Goal: Task Accomplishment & Management: Use online tool/utility

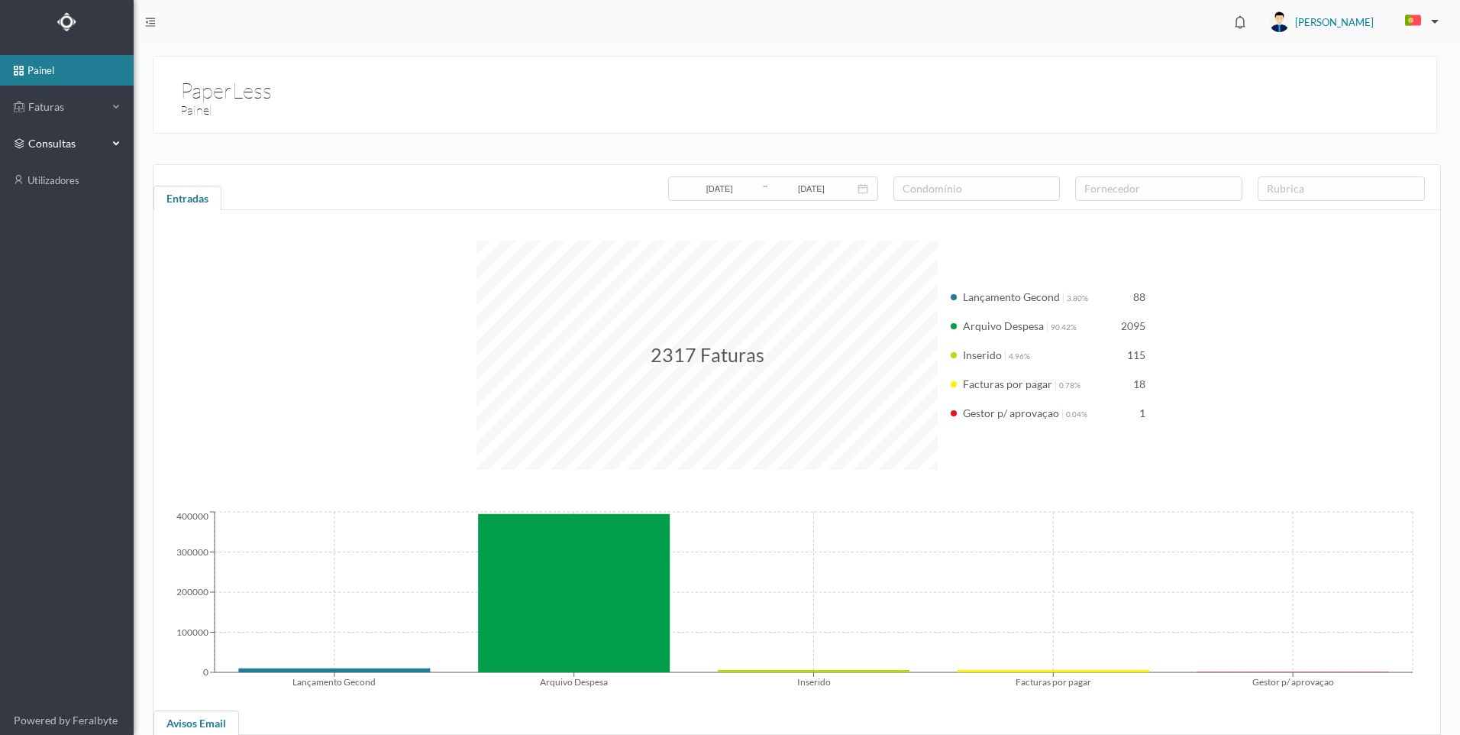
click at [117, 144] on icon at bounding box center [118, 144] width 8 height 0
click at [114, 107] on icon at bounding box center [118, 107] width 8 height 0
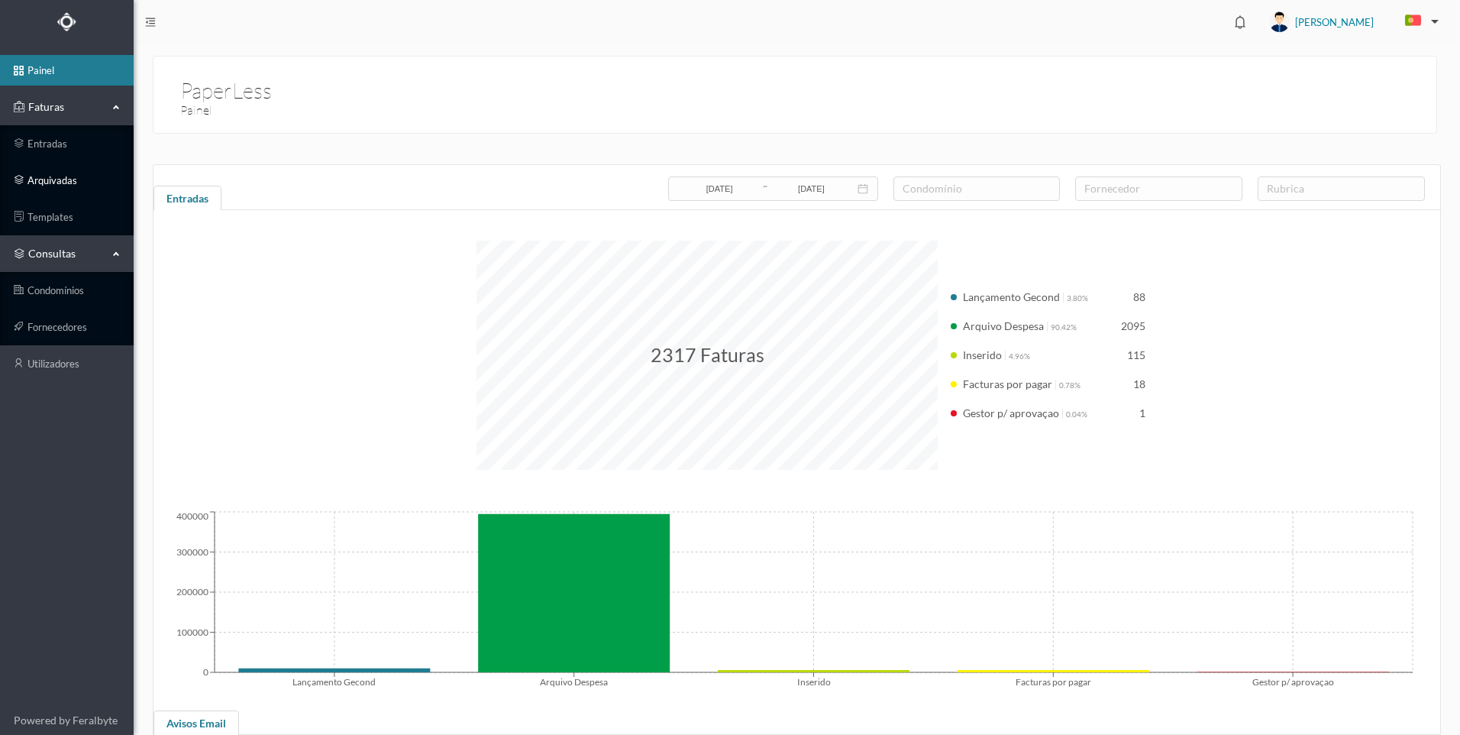
click at [59, 178] on link "arquivadas" at bounding box center [67, 180] width 134 height 31
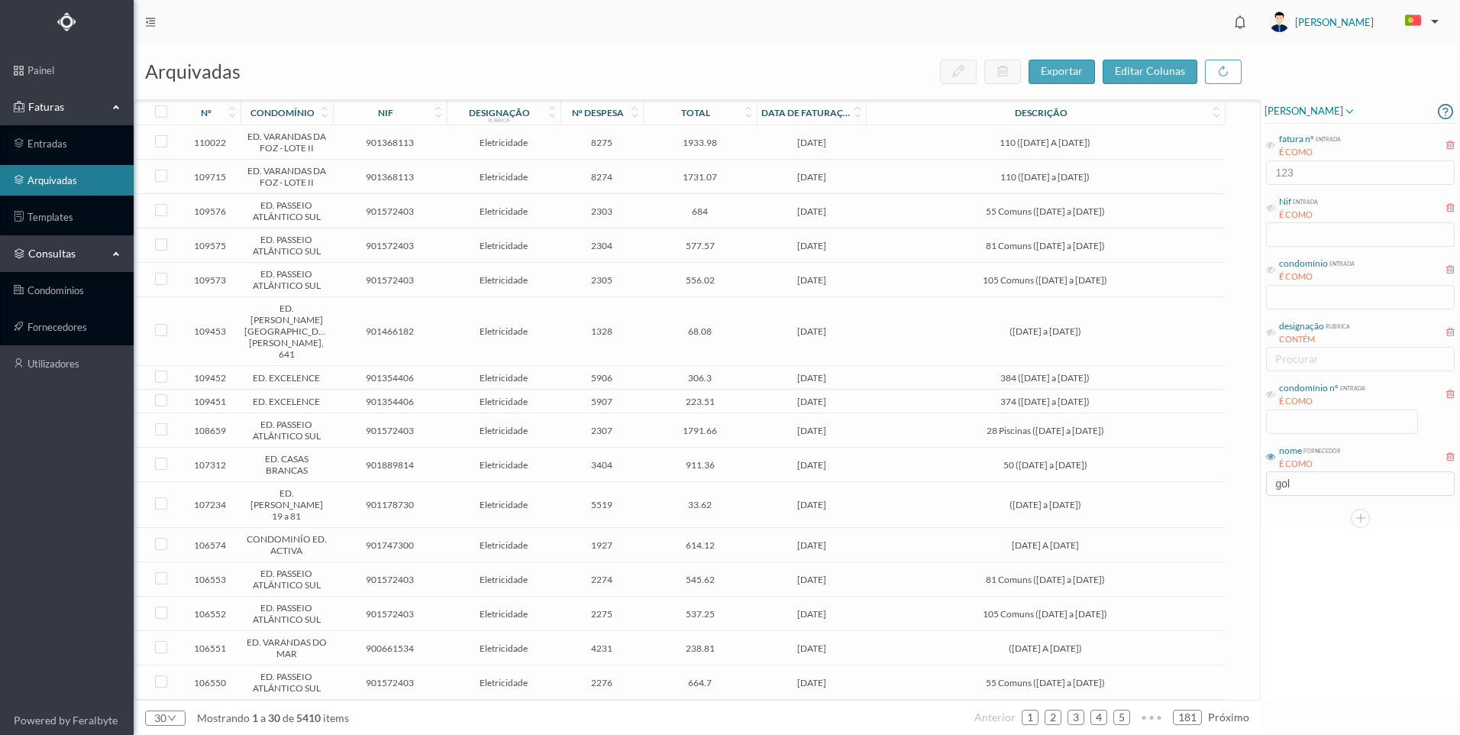
click at [1276, 393] on span "condomínio nº entrada É COMO" at bounding box center [1315, 394] width 99 height 27
click at [1272, 397] on icon at bounding box center [1270, 394] width 9 height 9
click at [1307, 425] on input at bounding box center [1342, 421] width 150 height 23
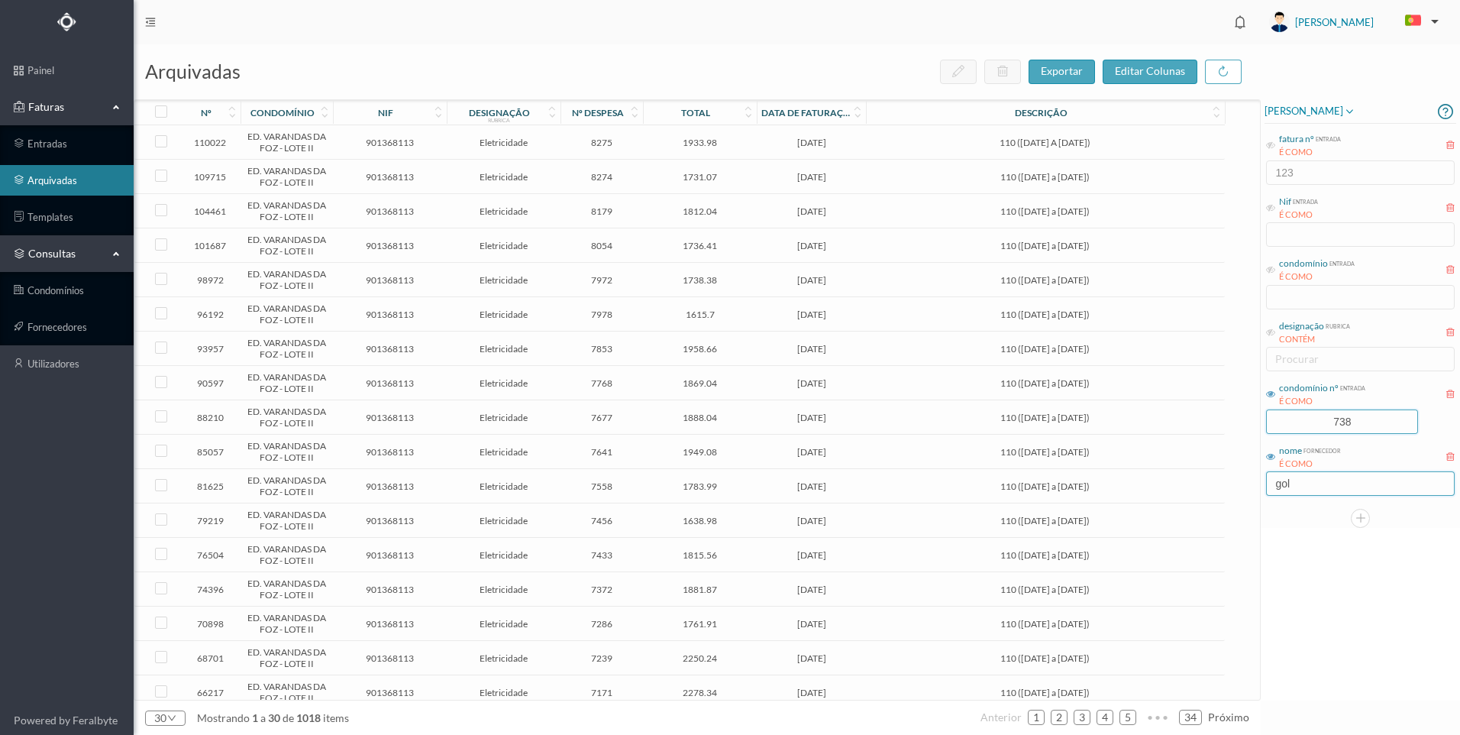
type input "738"
drag, startPoint x: 1291, startPoint y: 487, endPoint x: 1264, endPoint y: 479, distance: 28.0
click at [1264, 479] on div "[PERSON_NAME] fatura nº entrada É COMO 123 Nif entrada É COMO condomínio entrad…" at bounding box center [1360, 313] width 199 height 428
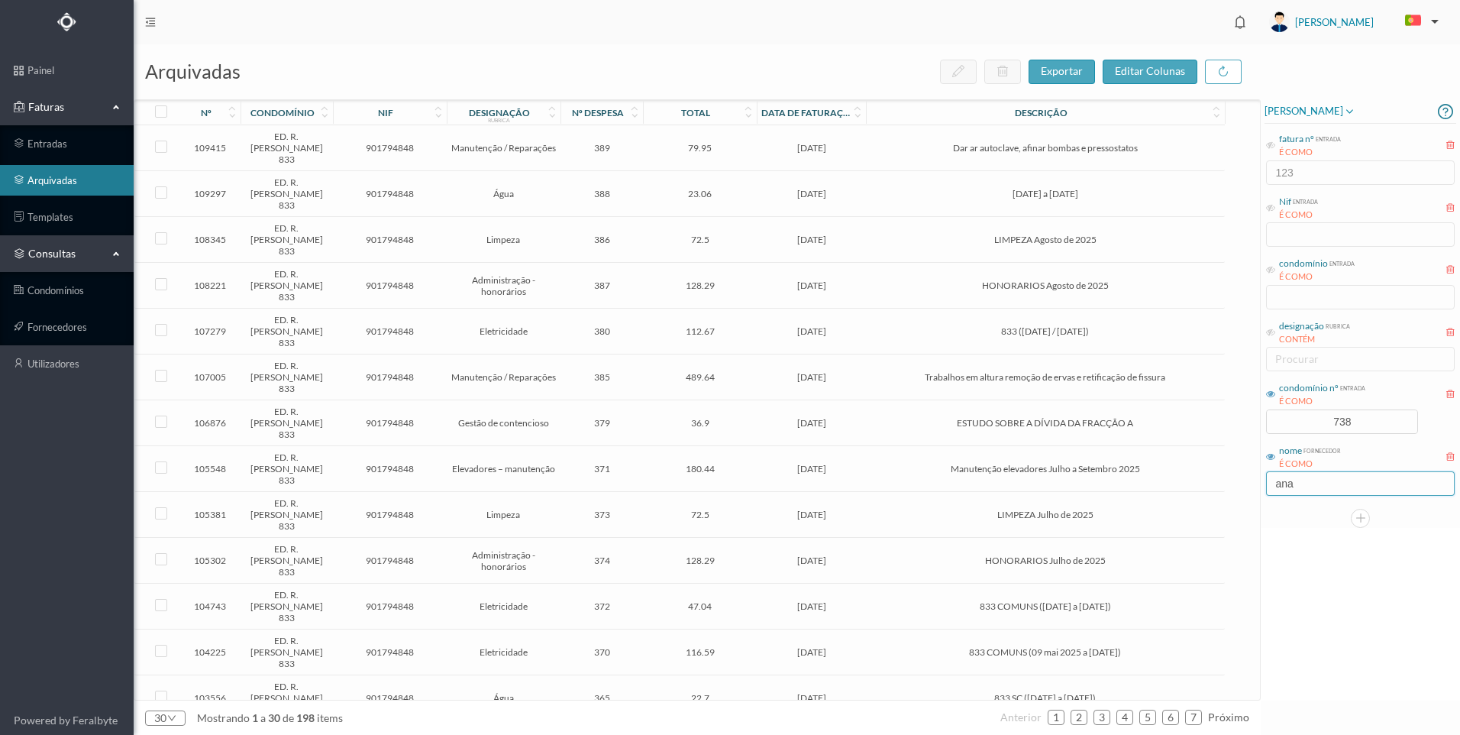
click at [1329, 483] on input "ana" at bounding box center [1360, 483] width 189 height 24
click at [1280, 535] on div "[PERSON_NAME] fatura nº entrada É COMO 123 Nif entrada É COMO condomínio entrad…" at bounding box center [1360, 399] width 199 height 601
drag, startPoint x: 1306, startPoint y: 483, endPoint x: 1260, endPoint y: 479, distance: 46.1
click at [1260, 479] on div "arquivadas exportar editar colunas nº condomínio nif designação rubrica nº desp…" at bounding box center [797, 389] width 1327 height 690
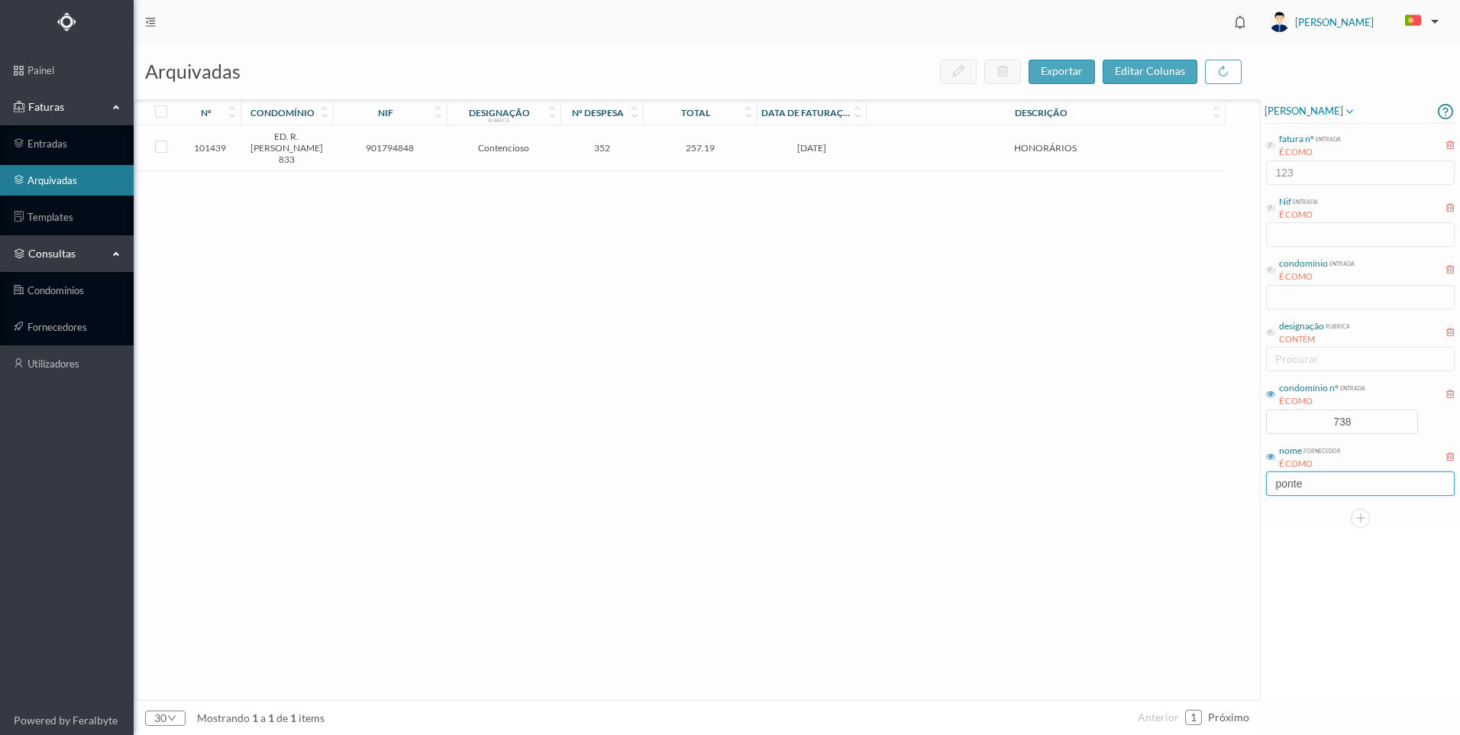
type input "ponte"
click at [706, 156] on td "257.19" at bounding box center [700, 148] width 114 height 46
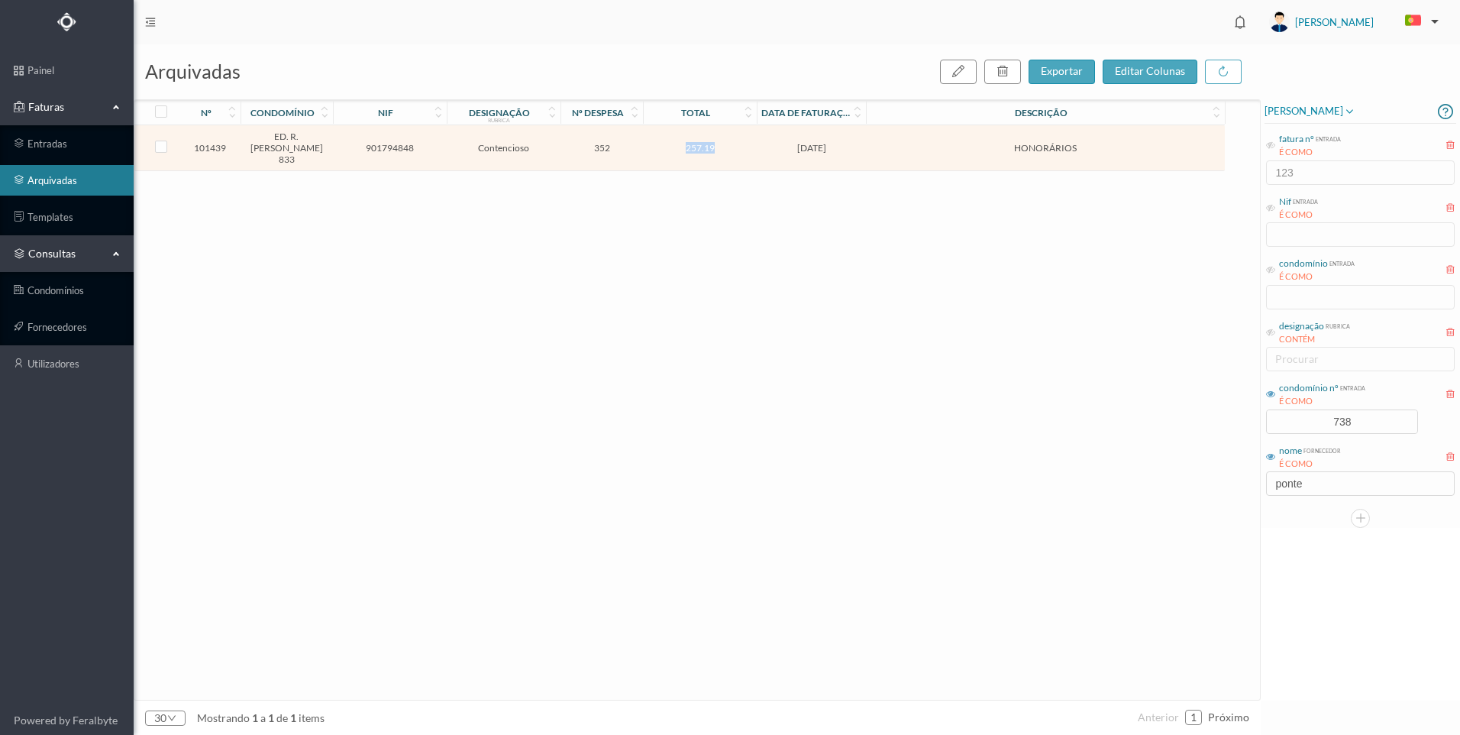
click at [706, 156] on td "257.19" at bounding box center [700, 148] width 114 height 46
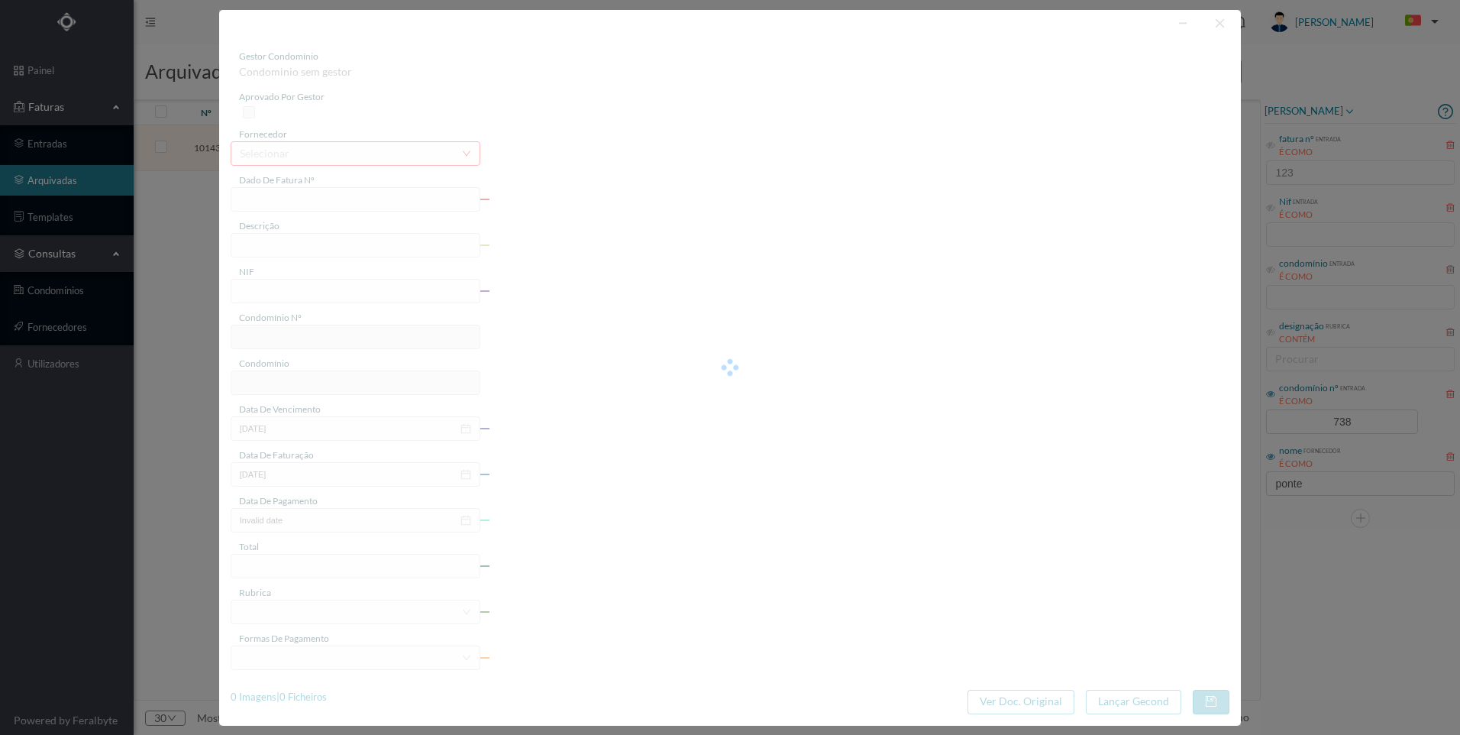
type input "FT AP/1368"
type input "HONORÁRIOS"
type input "901794848"
type input "[DATE]"
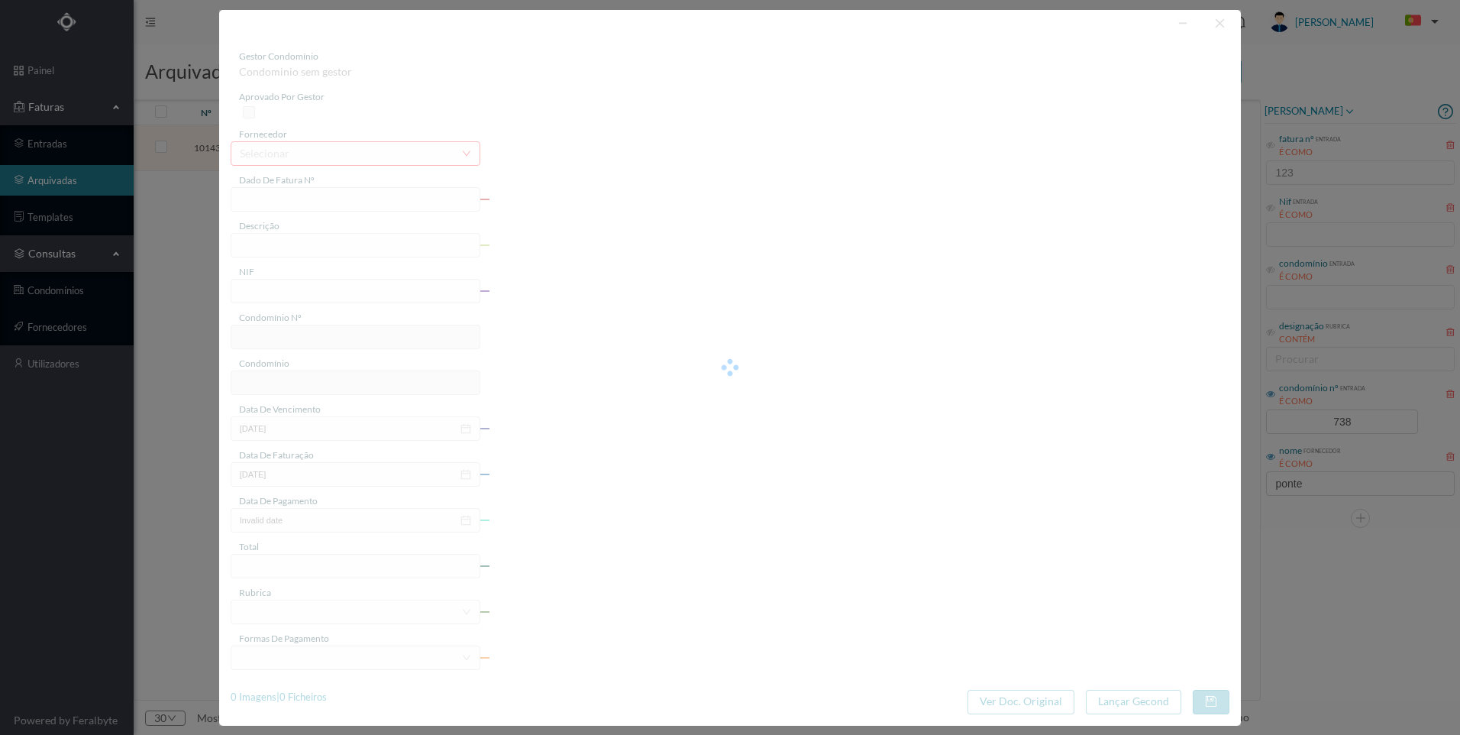
type input "[DATE]"
type input "257.19"
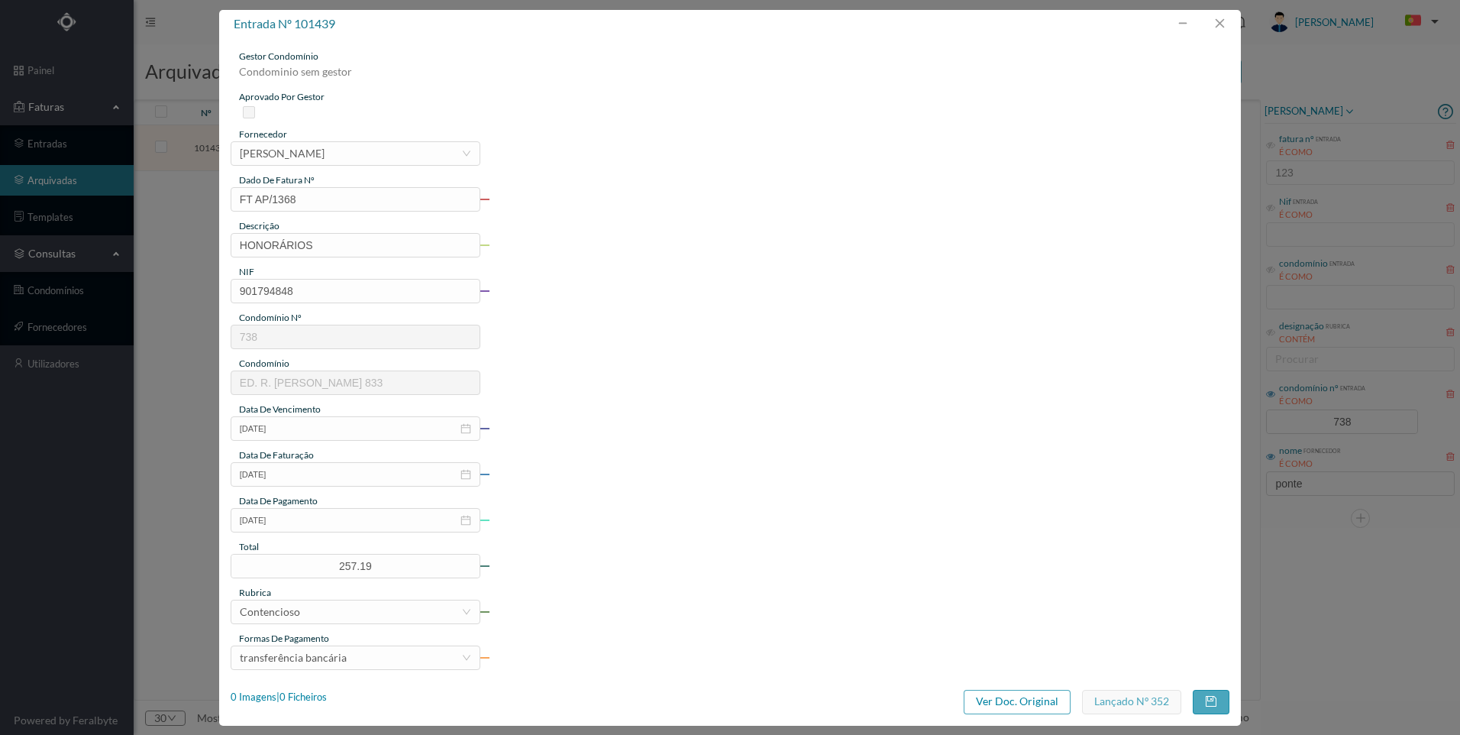
type input "738"
type input "ED. R. [PERSON_NAME] 833"
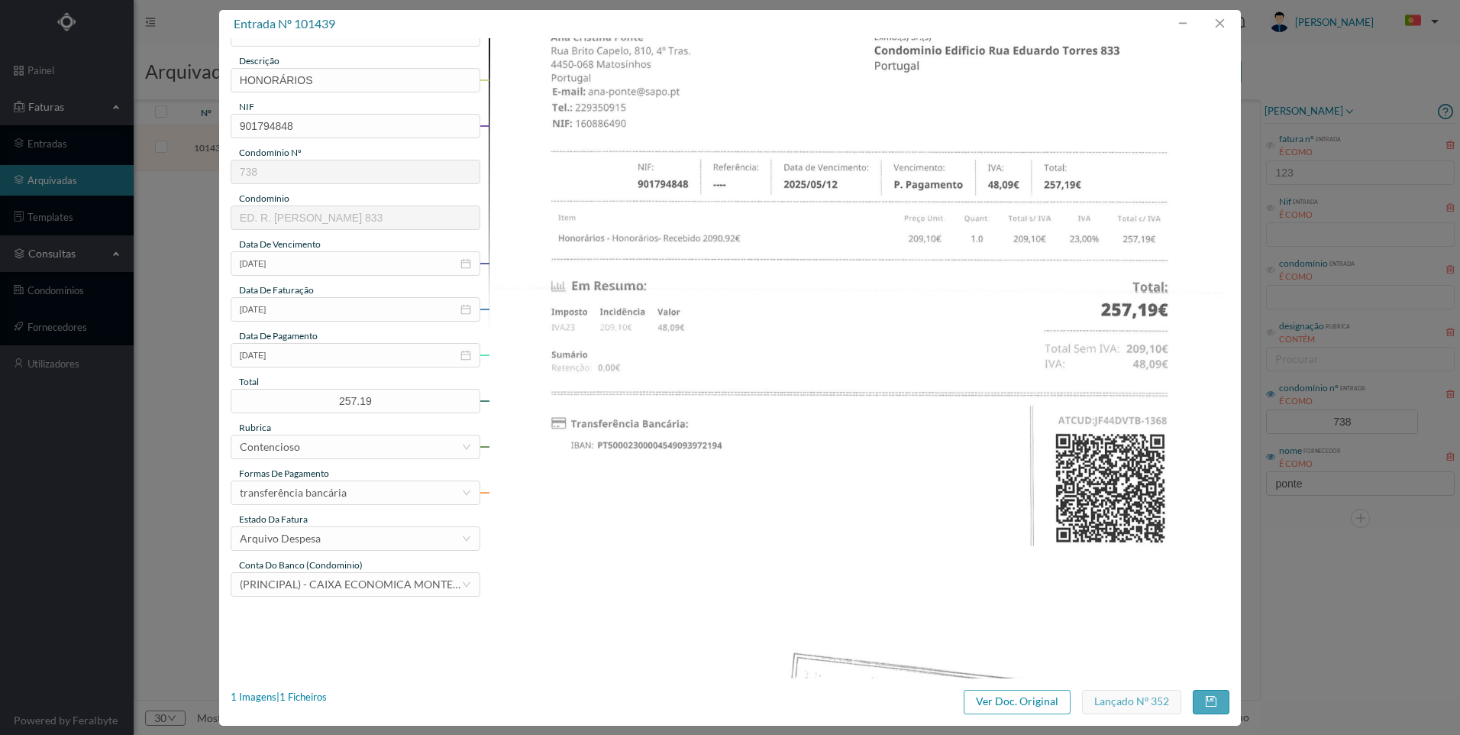
scroll to position [273, 0]
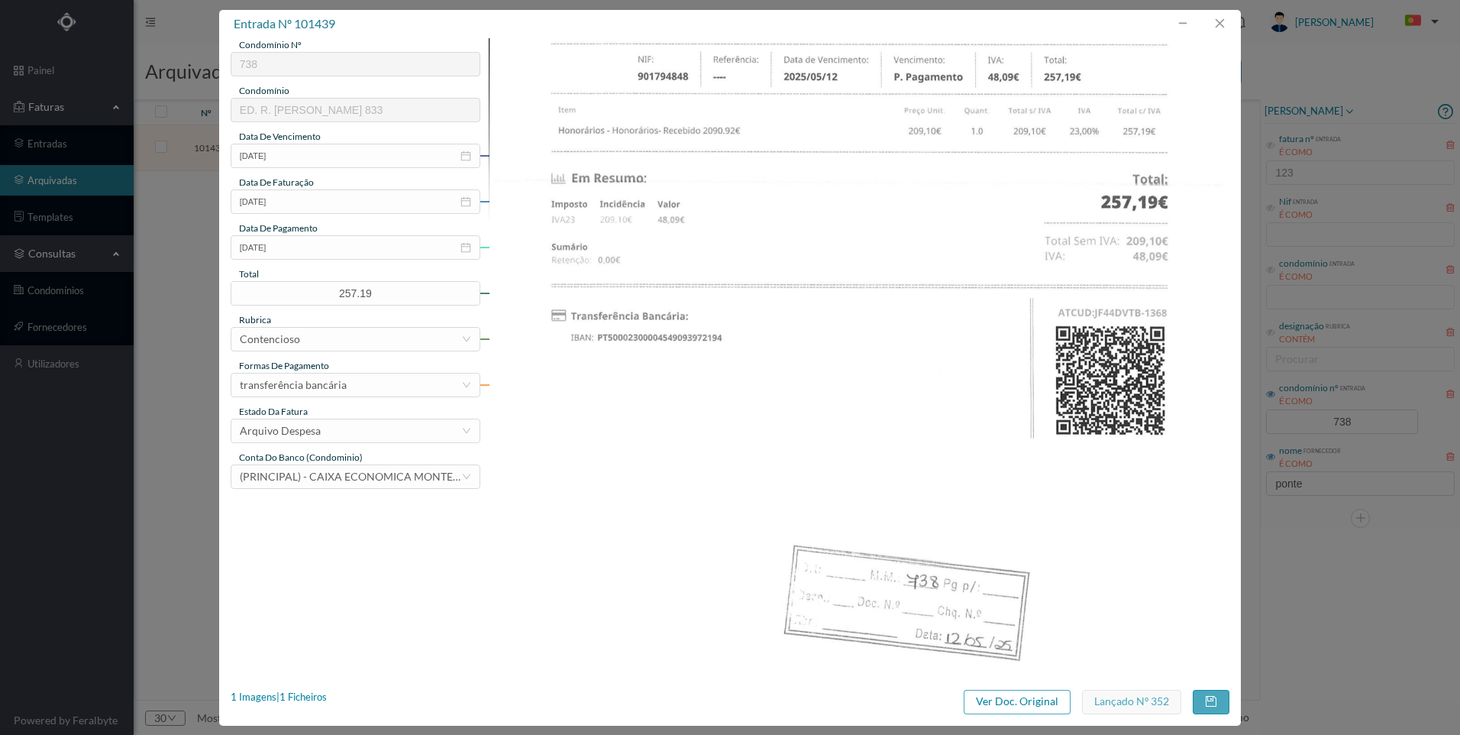
click at [309, 705] on div "1 Imagens | 1 Ficheiros" at bounding box center [279, 702] width 96 height 24
click at [302, 694] on div "1 Imagens | 1 Ficheiros" at bounding box center [279, 697] width 96 height 15
click at [324, 697] on div "1 Imagens | 1 Ficheiros" at bounding box center [279, 697] width 96 height 15
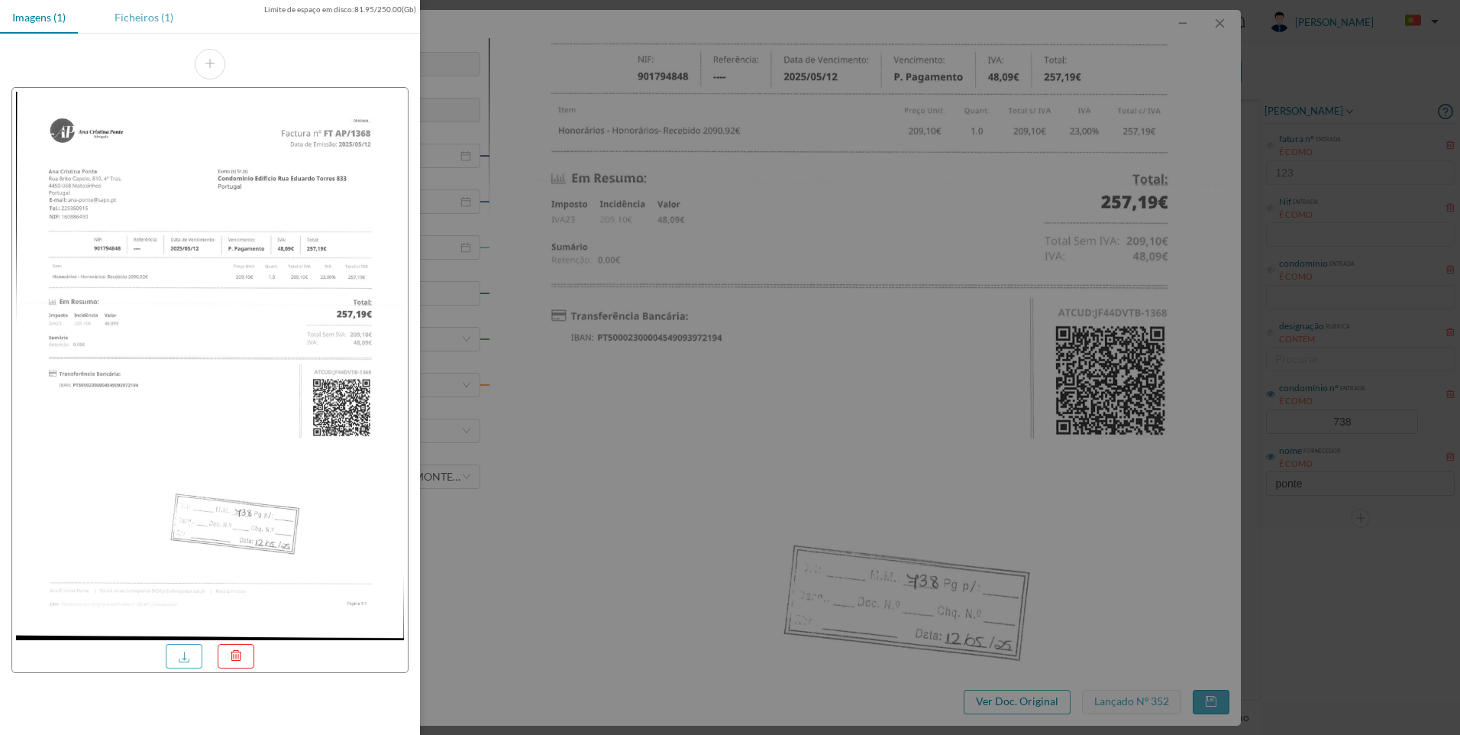
click at [156, 11] on div "Ficheiros (1)" at bounding box center [143, 17] width 83 height 34
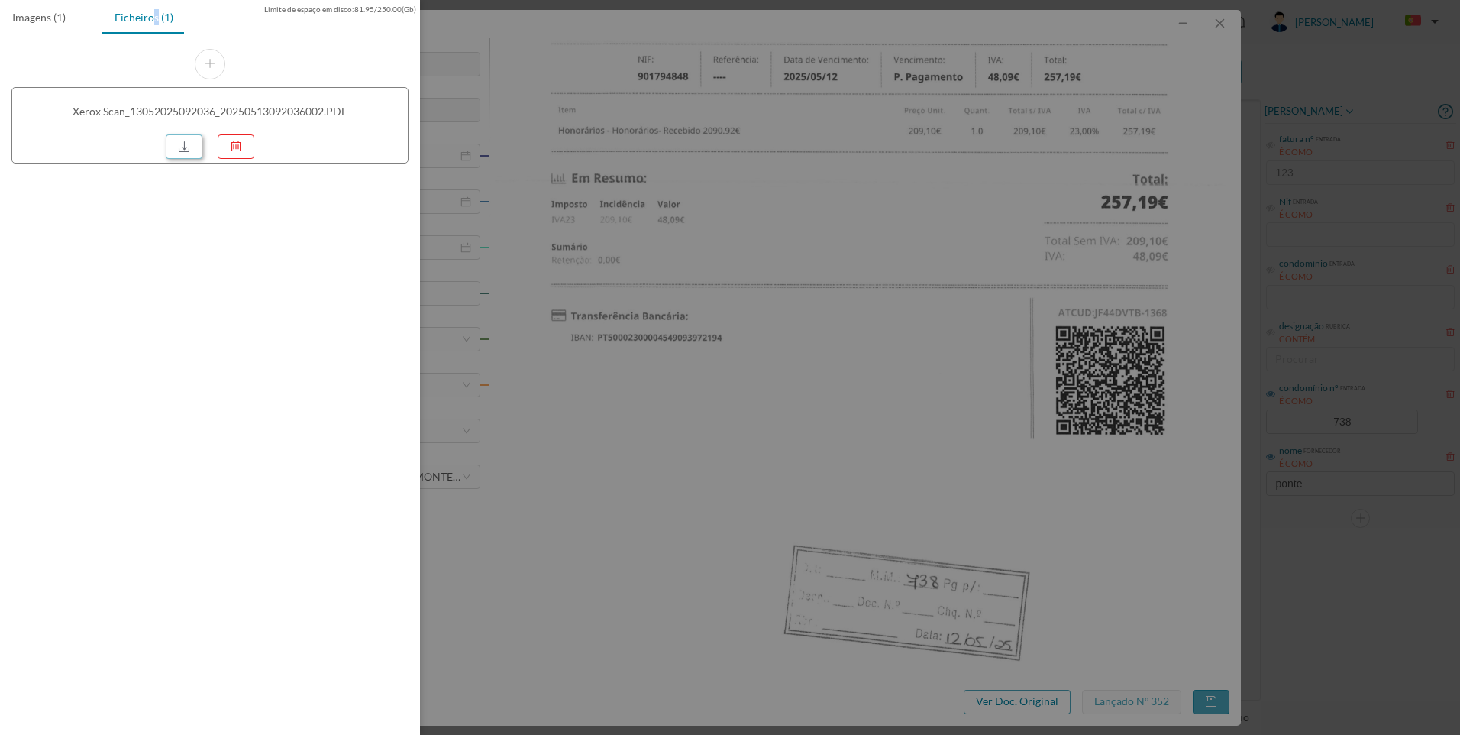
drag, startPoint x: 157, startPoint y: 12, endPoint x: 191, endPoint y: 152, distance: 143.9
click at [191, 152] on link at bounding box center [184, 146] width 37 height 24
